Goal: Information Seeking & Learning: Learn about a topic

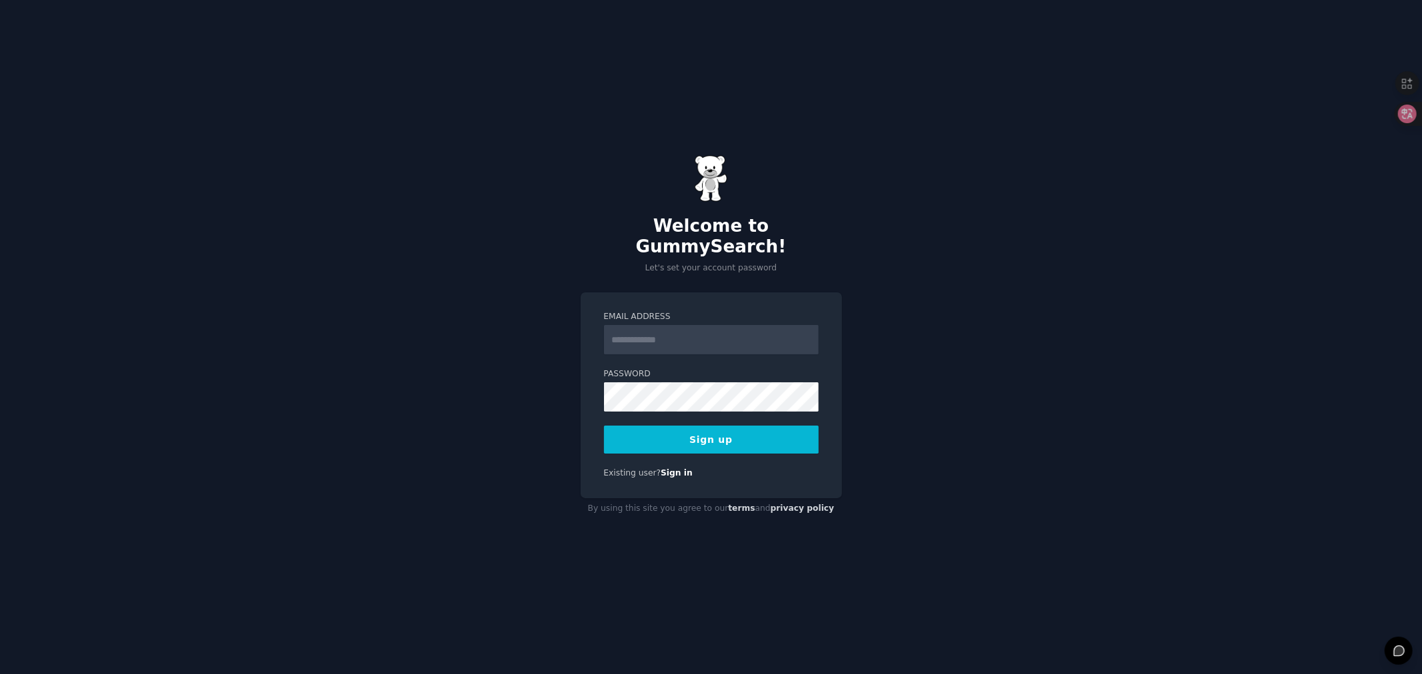
click at [633, 327] on input "Email Address" at bounding box center [711, 339] width 215 height 29
type input "**********"
click at [935, 284] on div "**********" at bounding box center [711, 337] width 1422 height 674
click at [664, 426] on button "Sign up" at bounding box center [711, 440] width 215 height 28
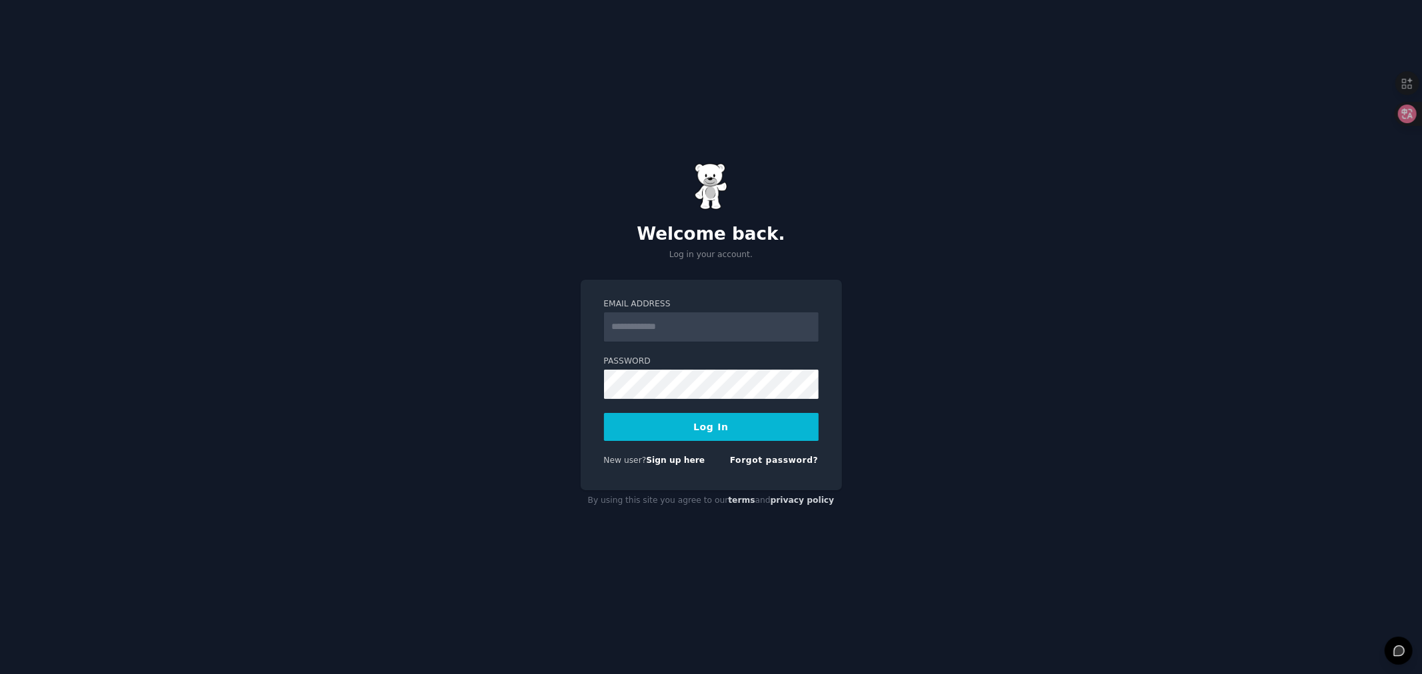
drag, startPoint x: 416, startPoint y: 88, endPoint x: 324, endPoint y: 7, distance: 122.3
click at [416, 87] on div "Welcome back. Log in your account. Email Address Password Log In New user? Sign…" at bounding box center [711, 337] width 1422 height 674
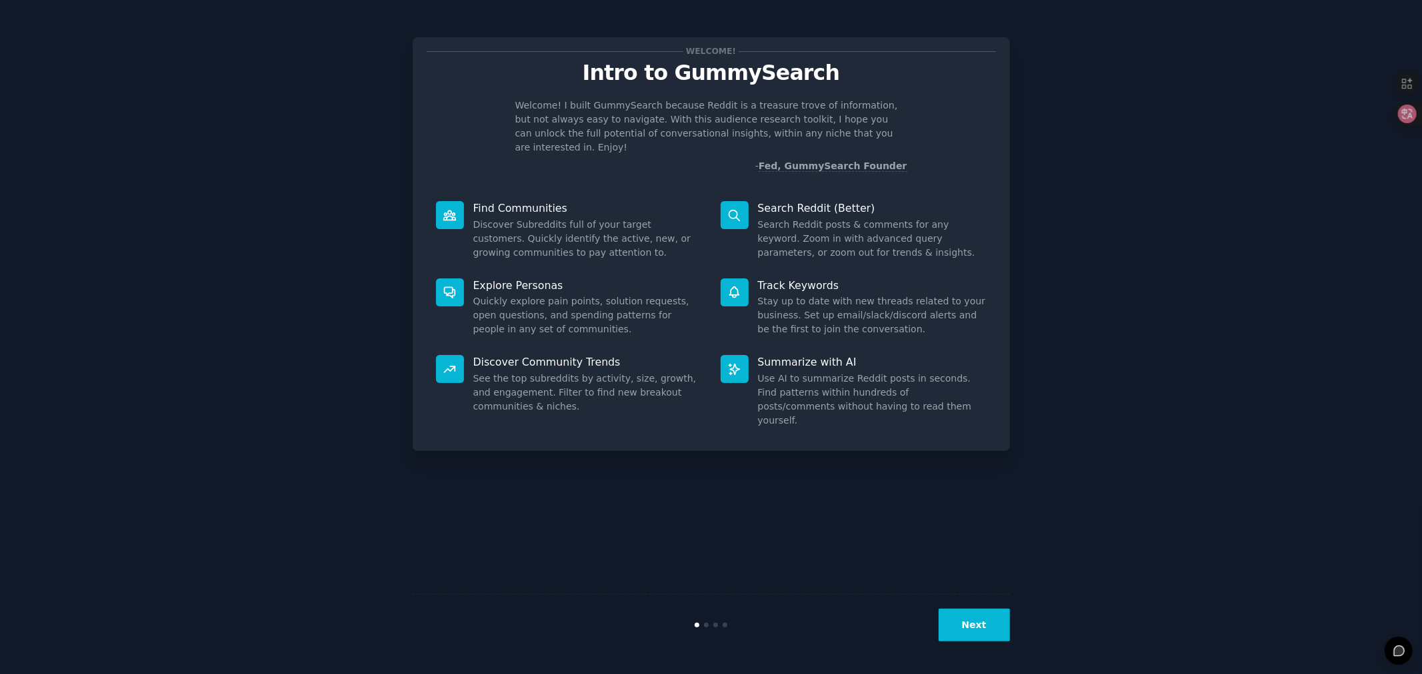
click at [956, 634] on button "Next" at bounding box center [973, 625] width 71 height 33
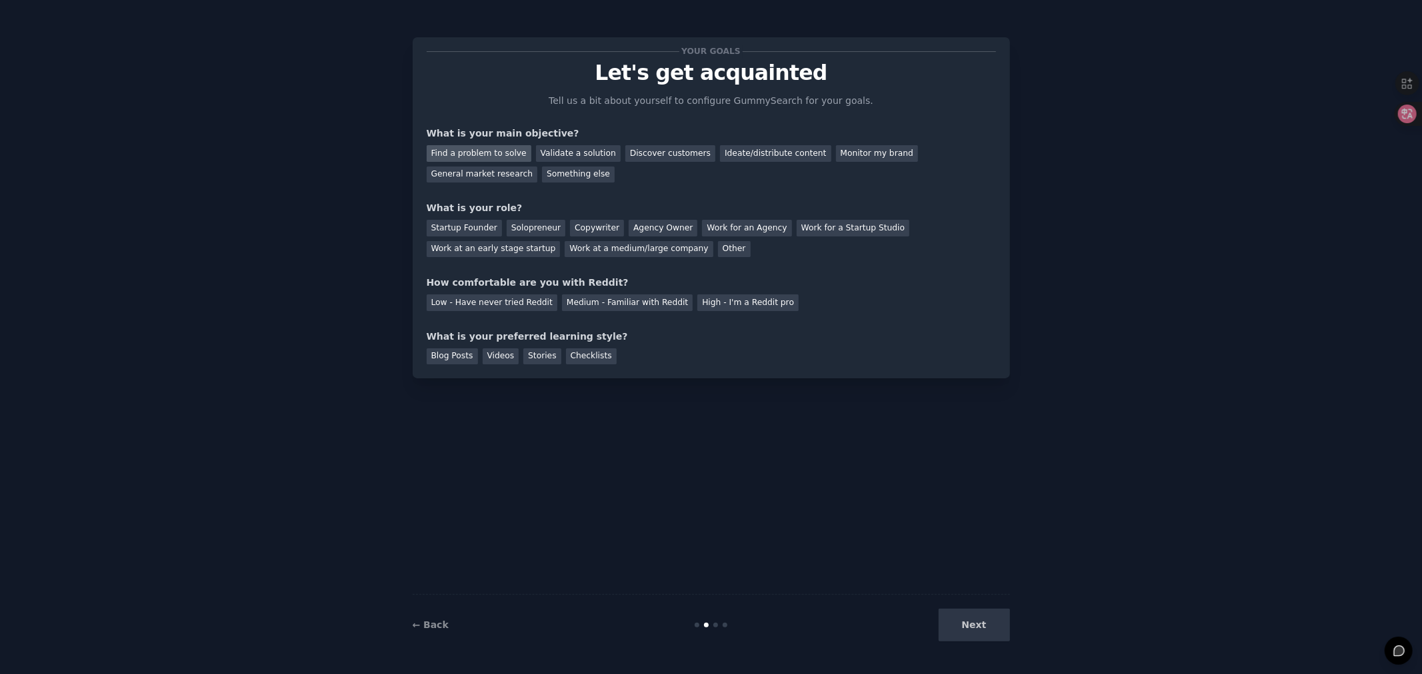
click at [496, 155] on div "Find a problem to solve" at bounding box center [479, 153] width 105 height 17
click at [542, 156] on div "Validate a solution" at bounding box center [578, 153] width 85 height 17
click at [638, 155] on div "Discover customers" at bounding box center [670, 153] width 90 height 17
click at [536, 154] on div "Validate a solution" at bounding box center [578, 153] width 85 height 17
click at [494, 156] on div "Find a problem to solve" at bounding box center [479, 153] width 105 height 17
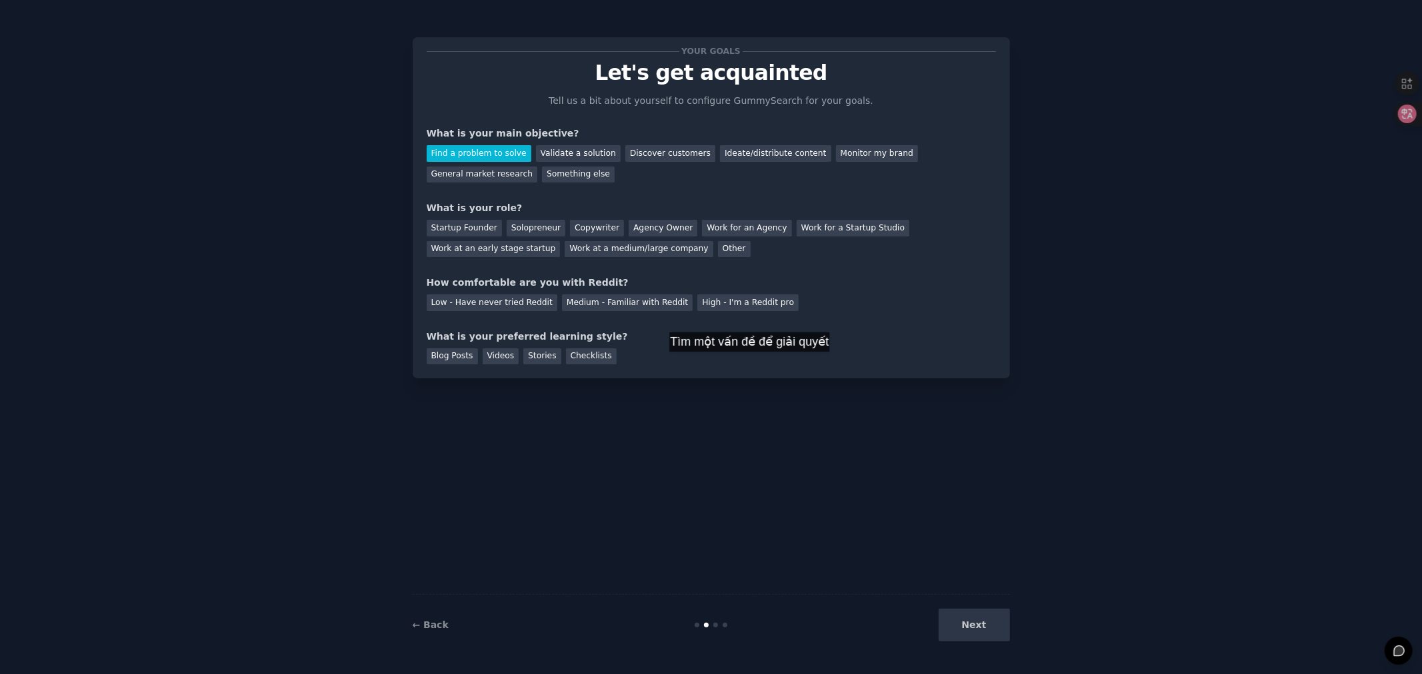
click at [755, 374] on div "Your goals Let's get acquainted Tell us a bit about yourself to configure Gummy…" at bounding box center [711, 207] width 597 height 341
click at [473, 228] on div "Startup Founder" at bounding box center [464, 228] width 75 height 17
click at [567, 301] on div "Medium - Familiar with Reddit" at bounding box center [627, 303] width 131 height 17
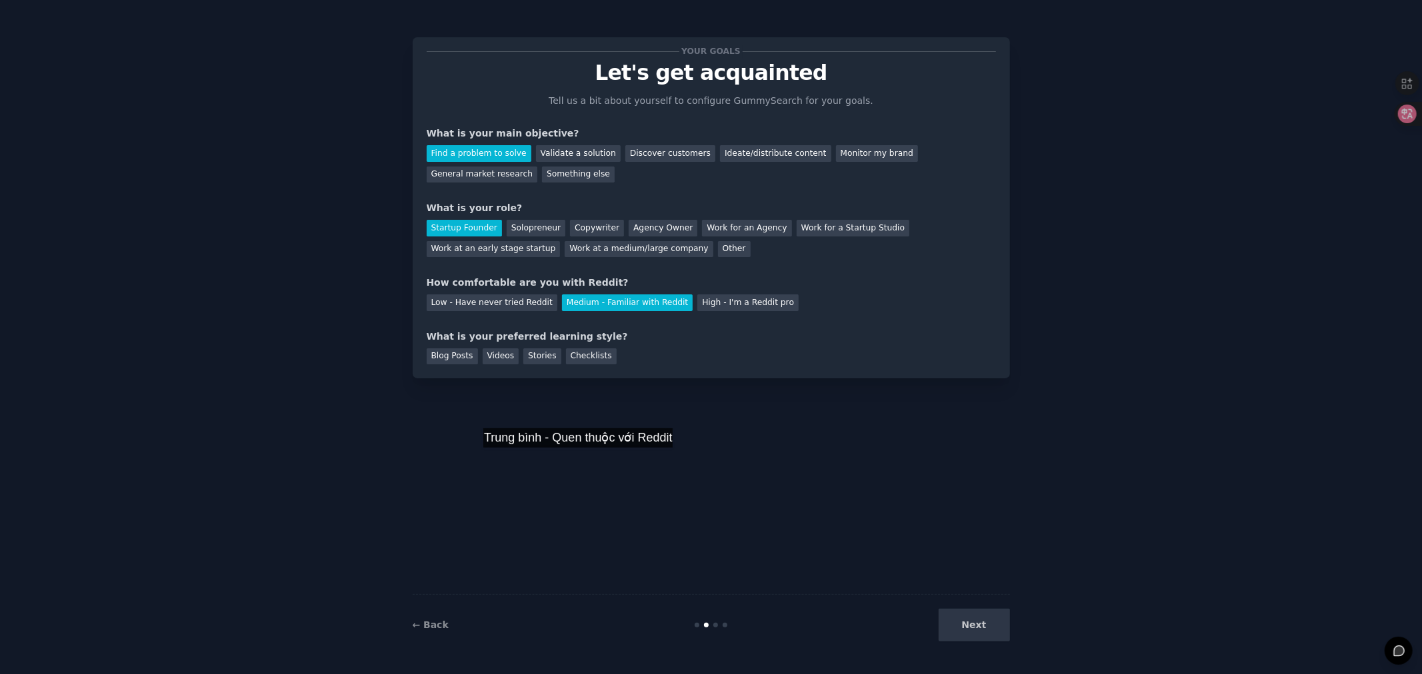
click at [584, 459] on div "Your goals Let's get acquainted Tell us a bit about yourself to configure Gummy…" at bounding box center [711, 337] width 597 height 637
drag, startPoint x: 435, startPoint y: 338, endPoint x: 605, endPoint y: 330, distance: 170.8
click at [605, 330] on div "What is your preferred learning style?" at bounding box center [711, 337] width 569 height 14
drag, startPoint x: 608, startPoint y: 331, endPoint x: 407, endPoint y: 336, distance: 201.3
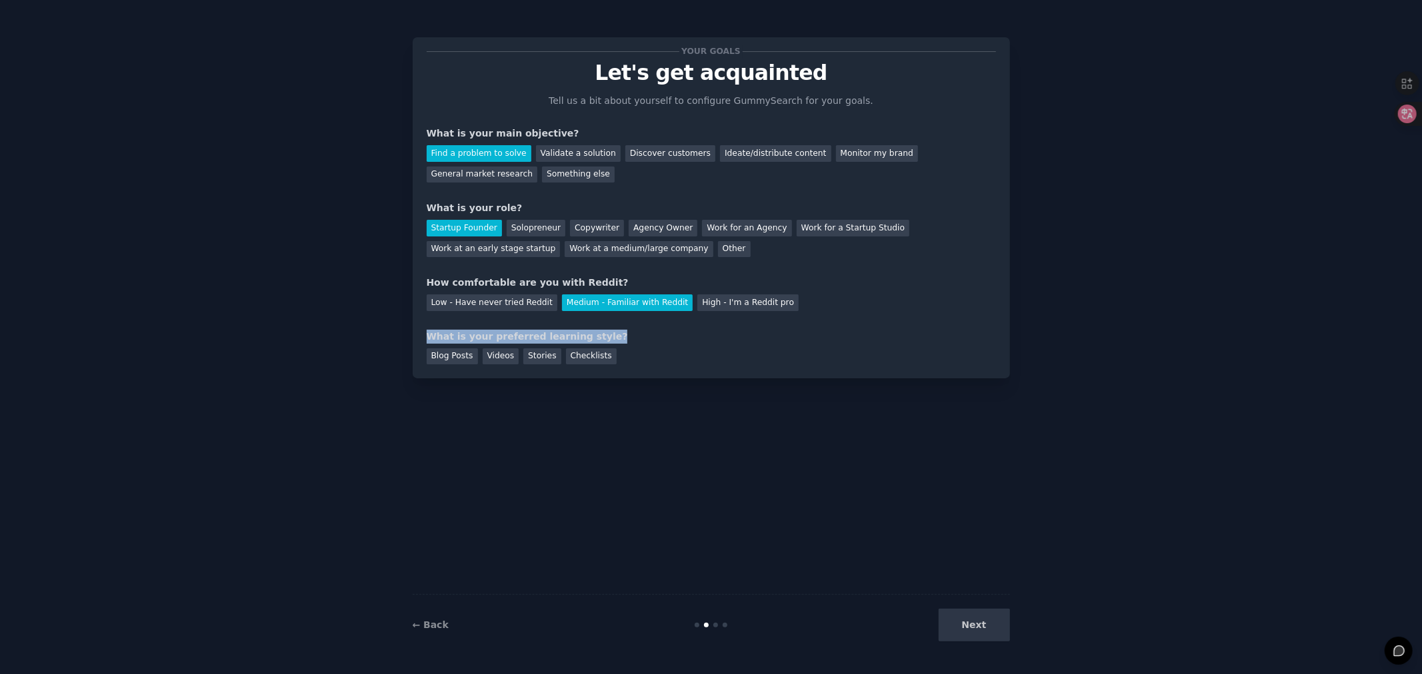
click at [407, 336] on div "Your goals Let's get acquainted Tell us a bit about yourself to configure Gummy…" at bounding box center [711, 337] width 1384 height 637
click at [529, 355] on div "Stories" at bounding box center [541, 357] width 37 height 17
click at [978, 628] on button "Next" at bounding box center [973, 625] width 71 height 33
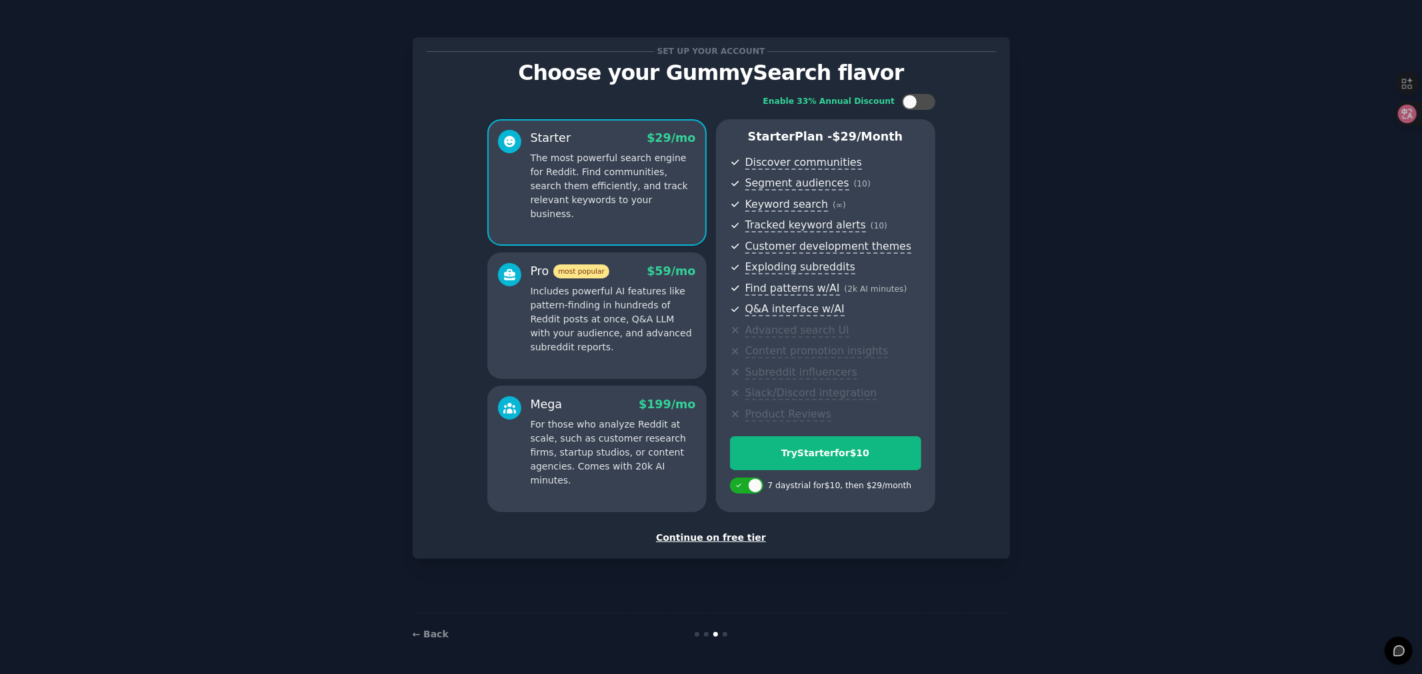
click at [724, 536] on div "Continue on free tier" at bounding box center [711, 538] width 569 height 14
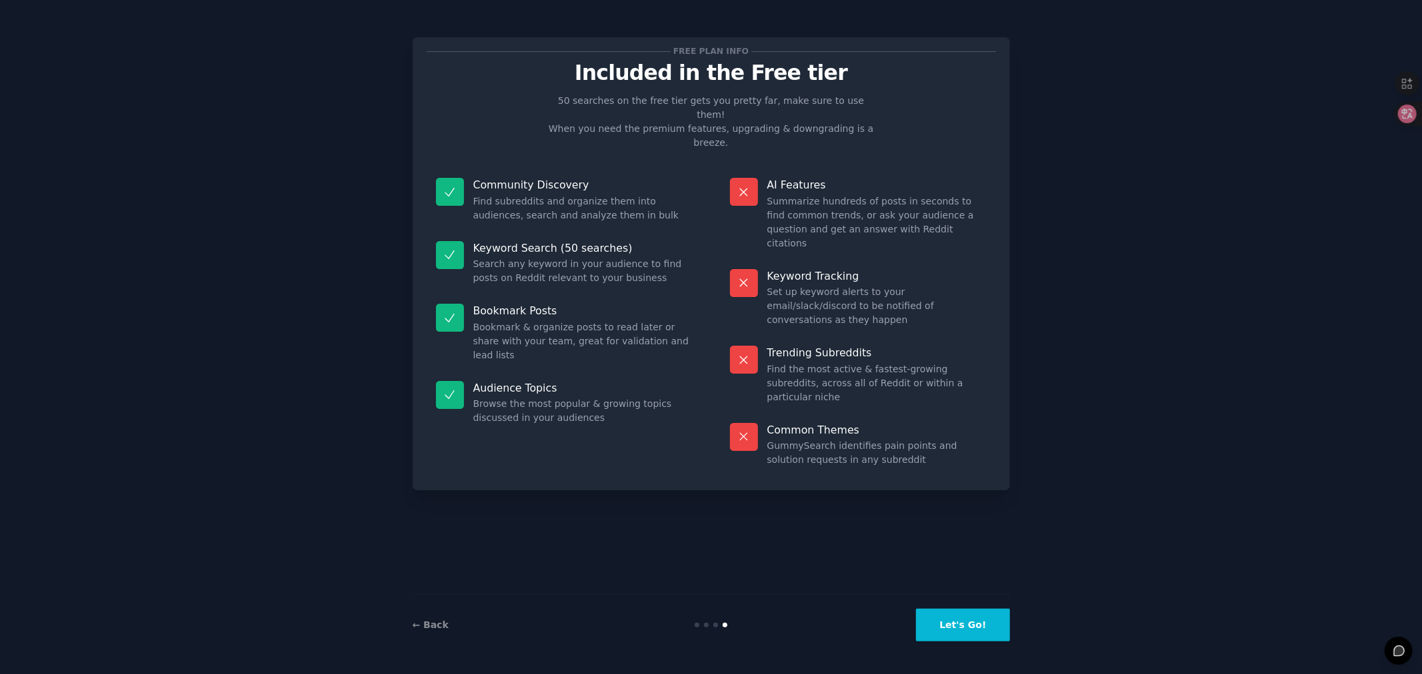
click at [956, 625] on button "Let's Go!" at bounding box center [962, 625] width 93 height 33
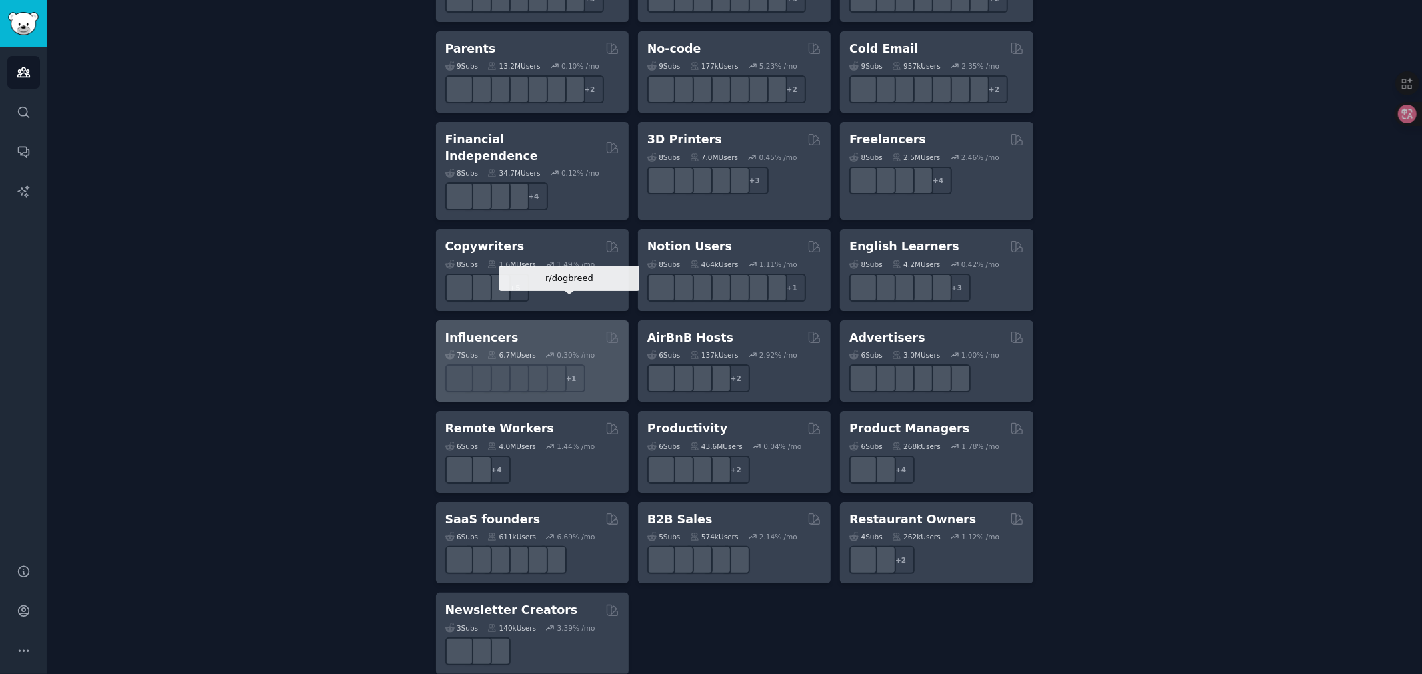
scroll to position [862, 0]
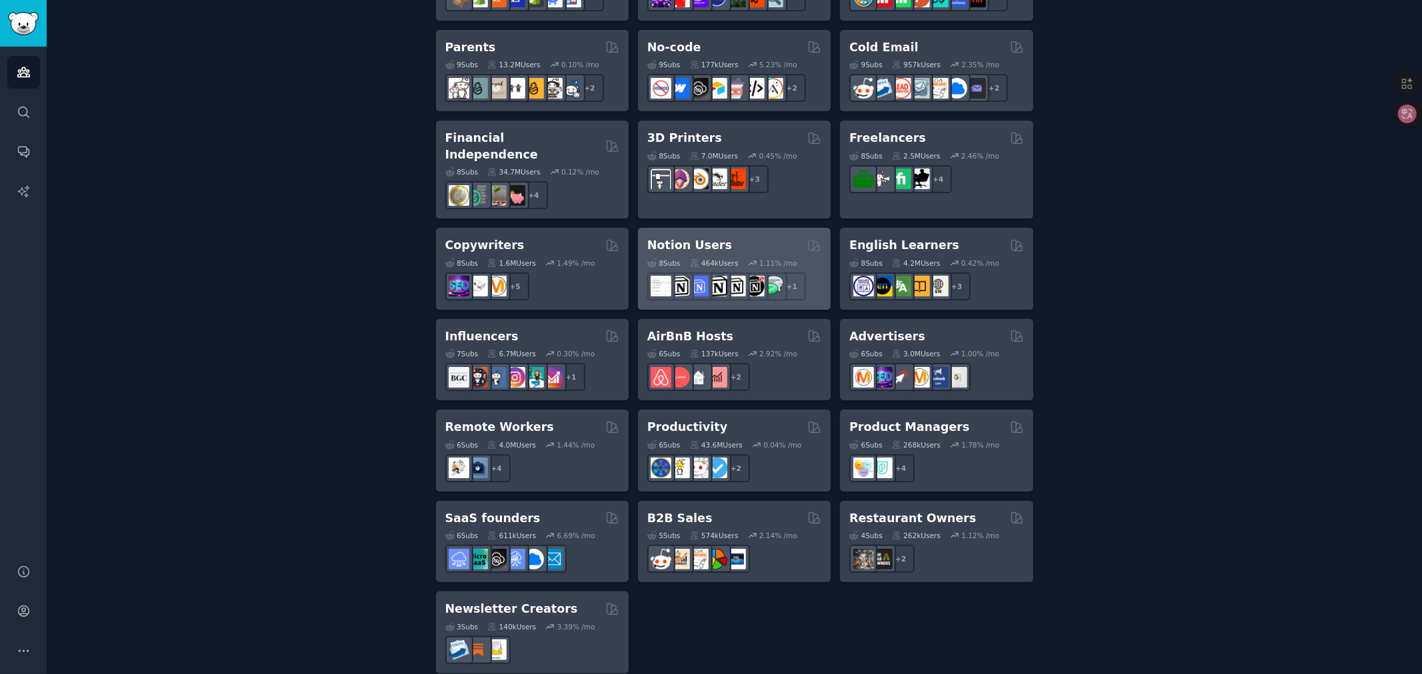
click at [664, 237] on h2 "Notion Users" at bounding box center [689, 245] width 85 height 17
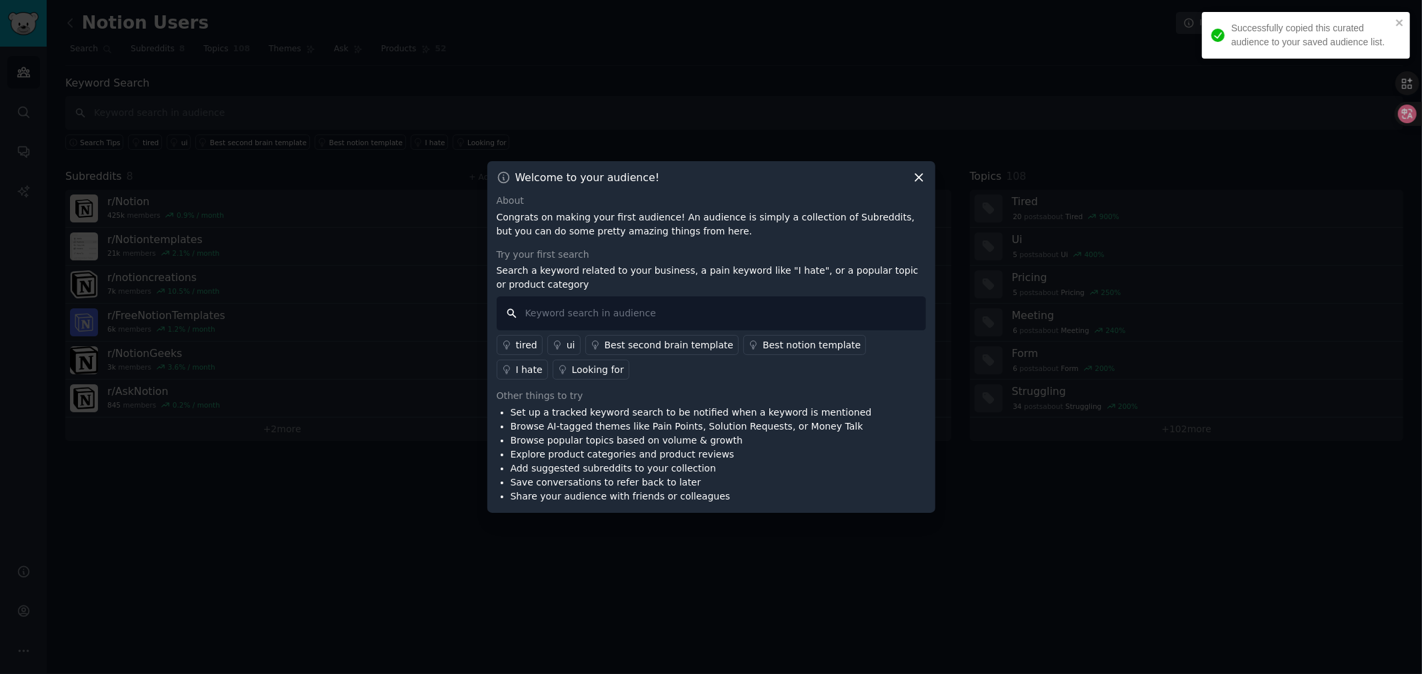
click at [664, 307] on input "text" at bounding box center [710, 314] width 429 height 34
click at [920, 181] on icon at bounding box center [919, 178] width 14 height 14
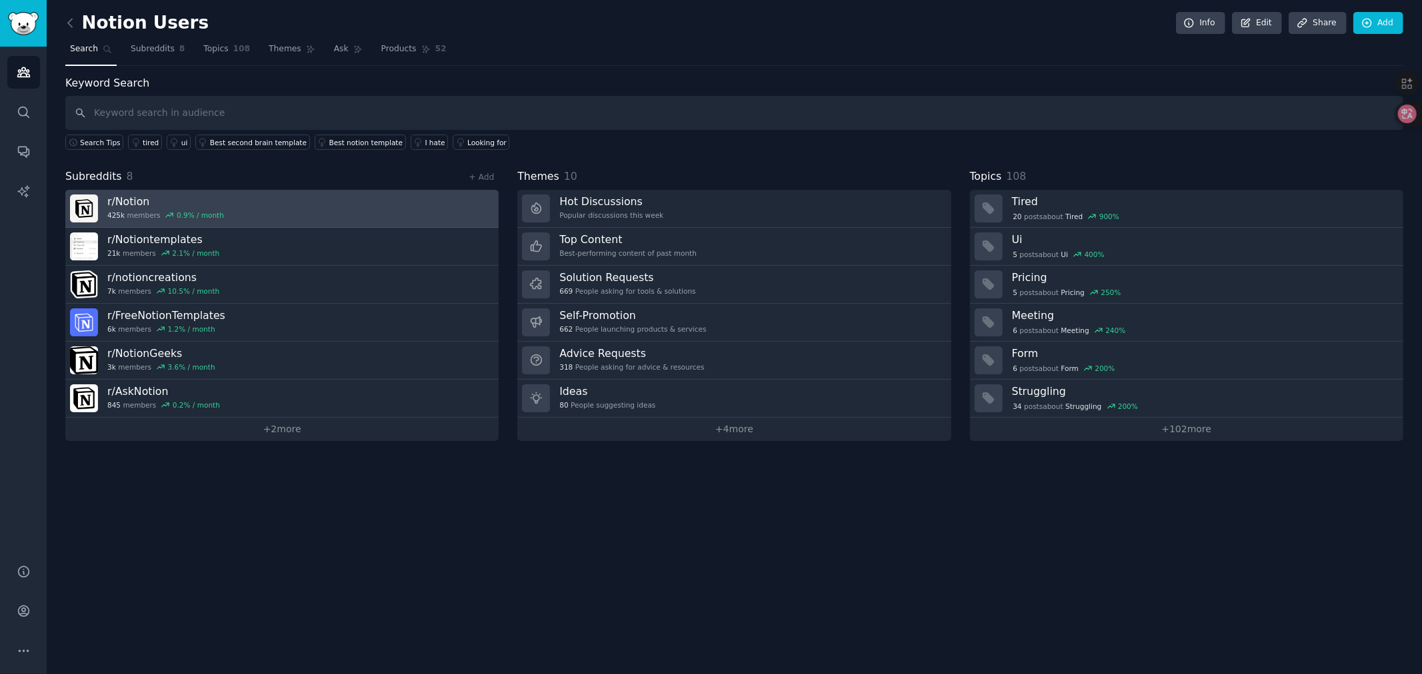
click at [283, 210] on link "r/ Notion 425k members 0.9 % / month" at bounding box center [281, 209] width 433 height 38
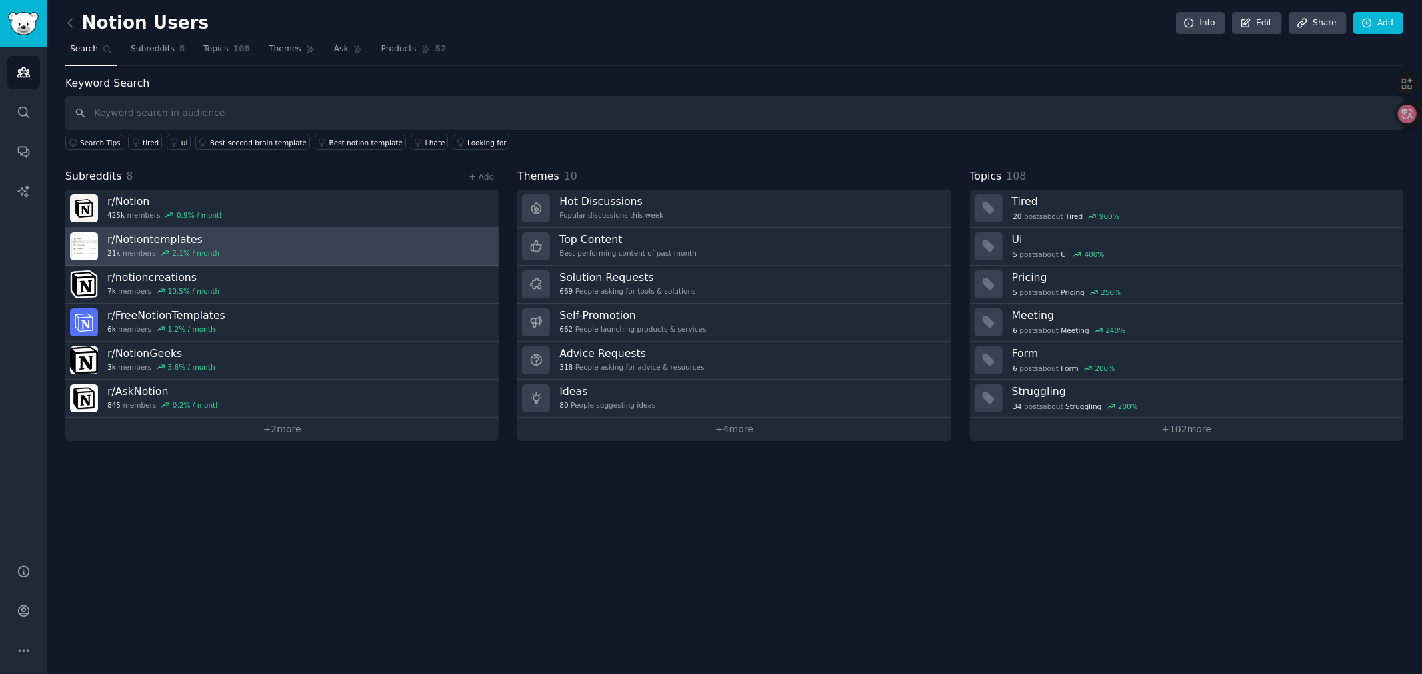
click at [261, 250] on link "r/ Notiontemplates 21k members 2.1 % / month" at bounding box center [281, 247] width 433 height 38
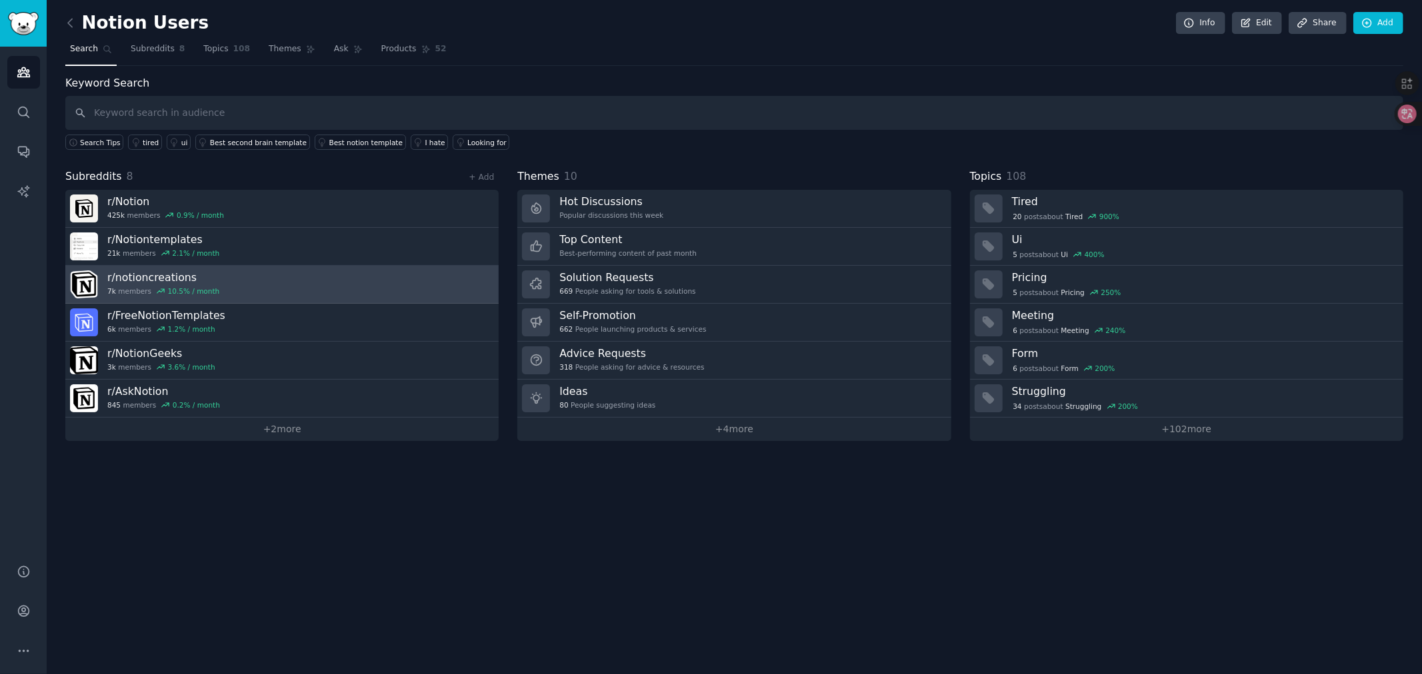
click at [251, 293] on link "r/ notioncreations 7k members 10.5 % / month" at bounding box center [281, 285] width 433 height 38
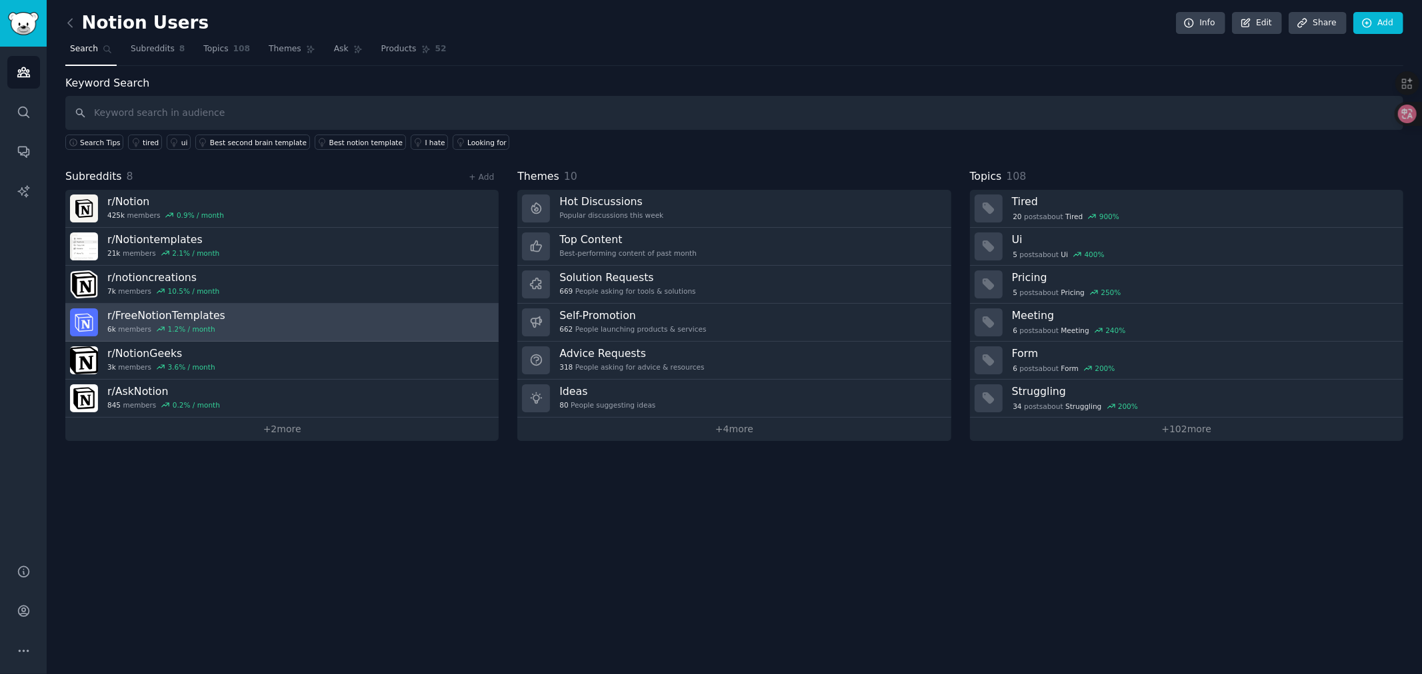
click at [237, 323] on link "r/ FreeNotionTemplates 6k members 1.2 % / month" at bounding box center [281, 323] width 433 height 38
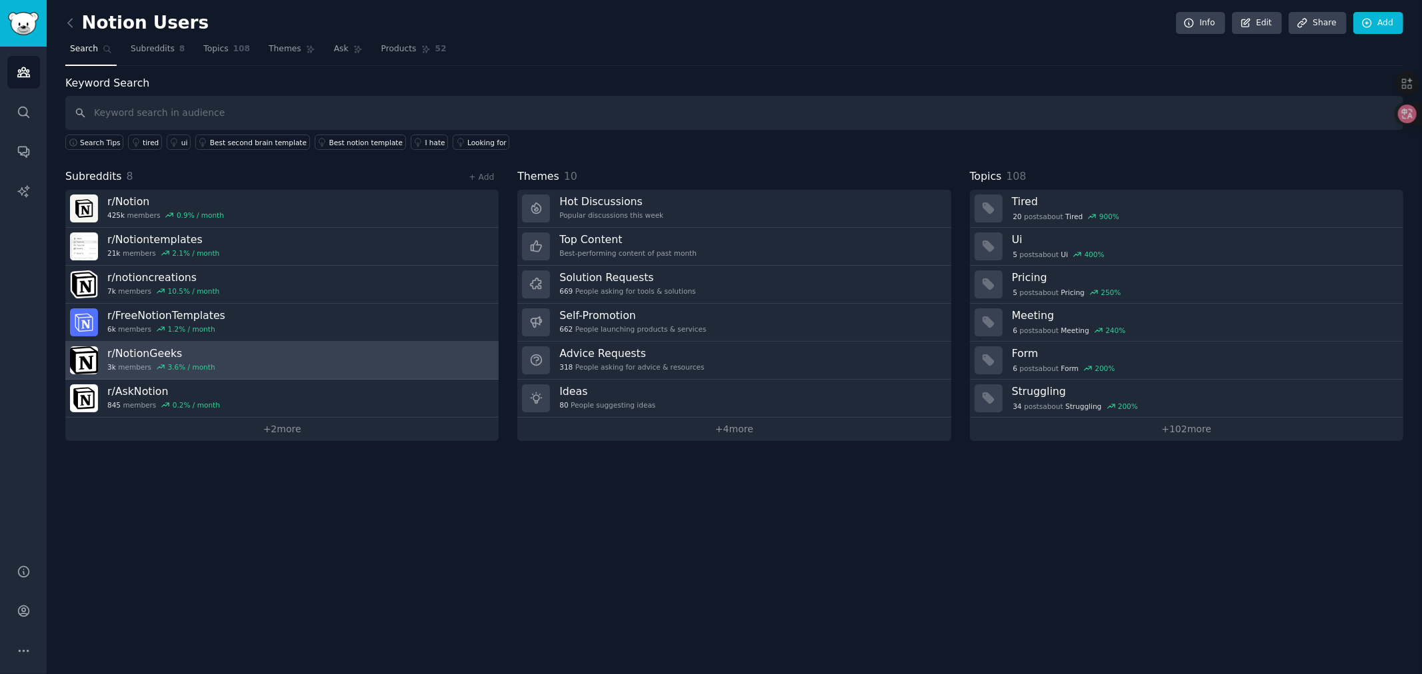
click at [228, 363] on link "r/ NotionGeeks 3k members 3.6 % / month" at bounding box center [281, 361] width 433 height 38
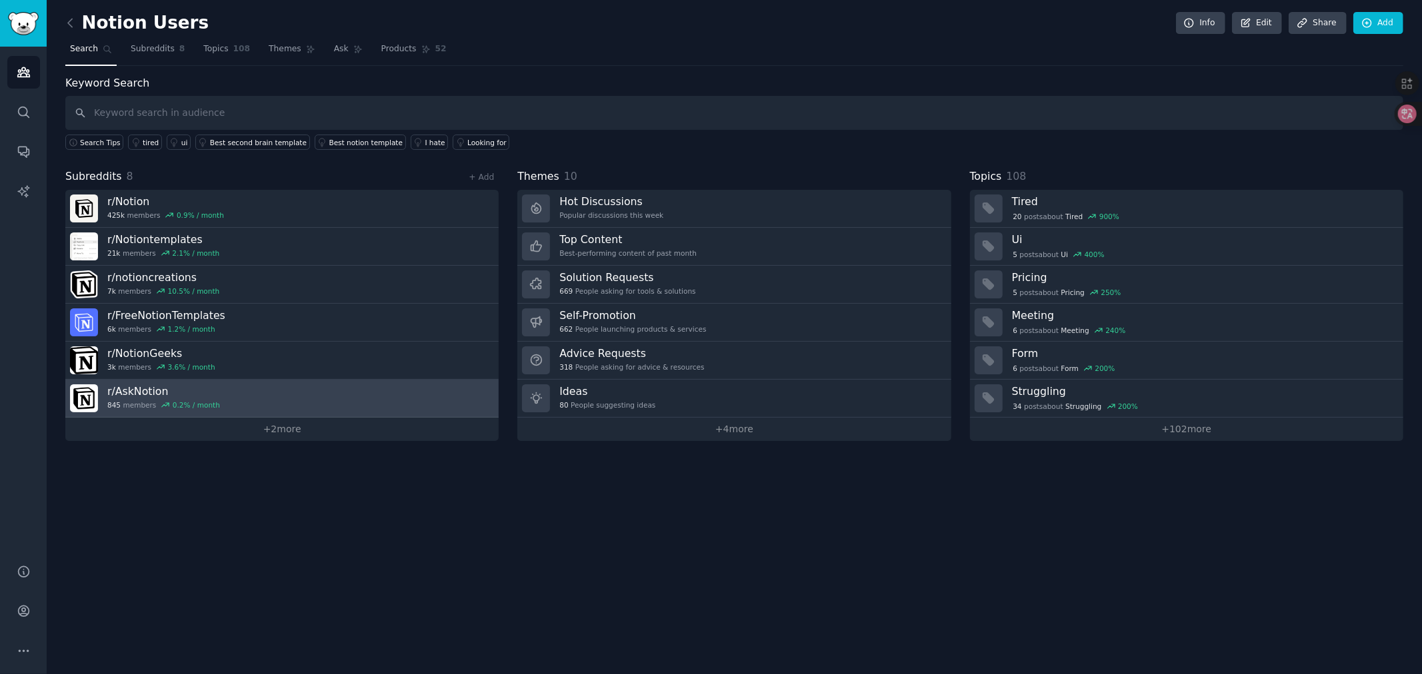
click at [220, 388] on link "r/ AskNotion 845 members 0.2 % / month" at bounding box center [281, 399] width 433 height 38
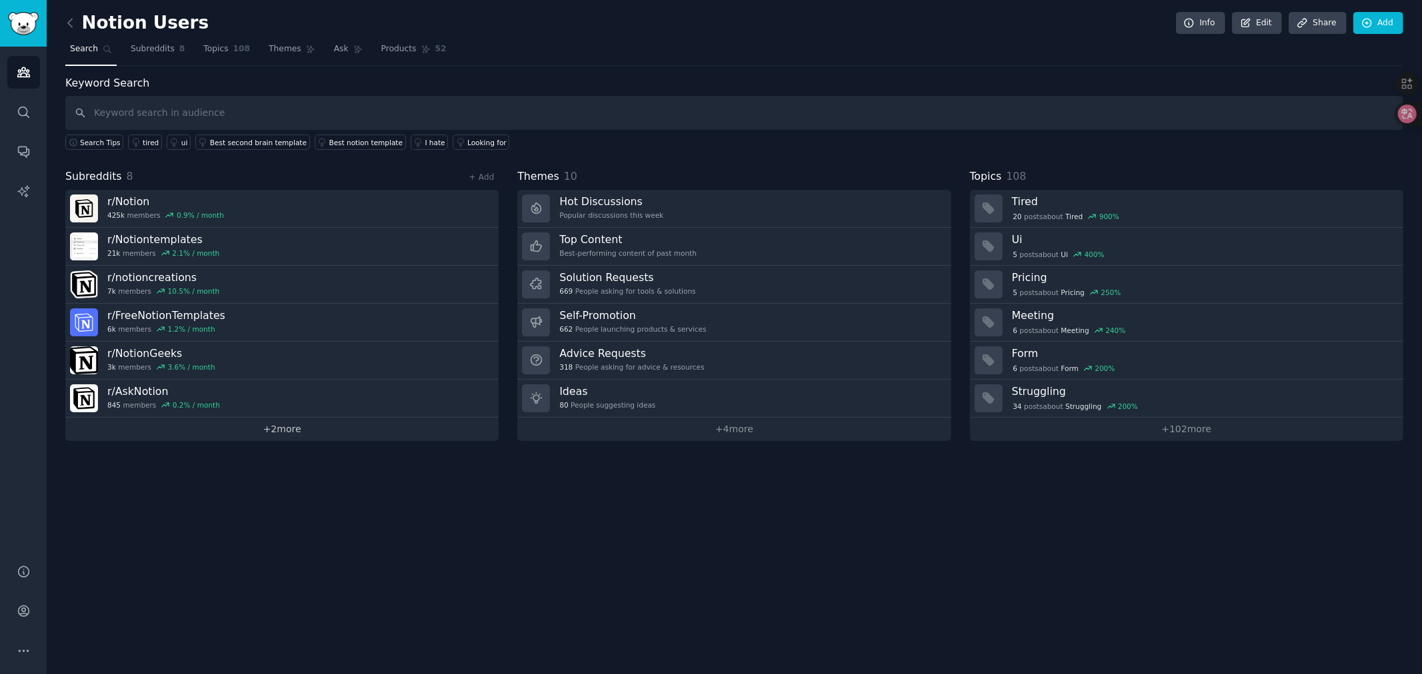
click at [251, 427] on link "+ 2 more" at bounding box center [281, 429] width 433 height 23
